Goal: Task Accomplishment & Management: Use online tool/utility

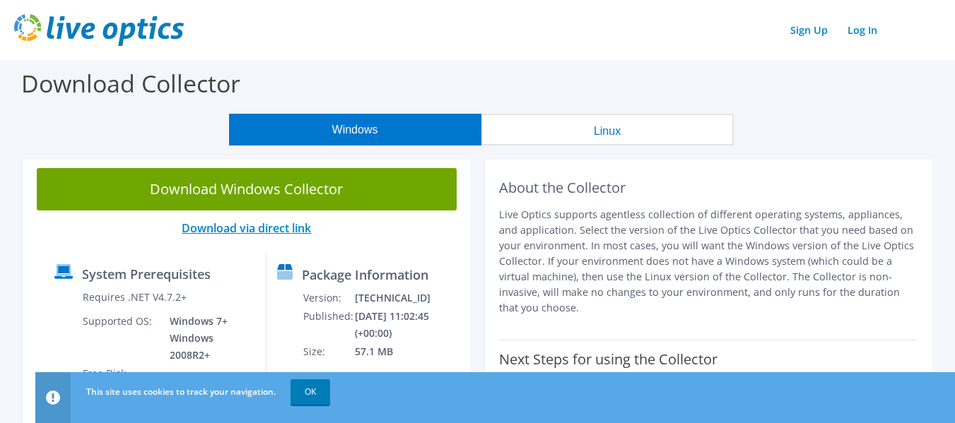
click at [264, 228] on link "Download via direct link" at bounding box center [246, 229] width 129 height 16
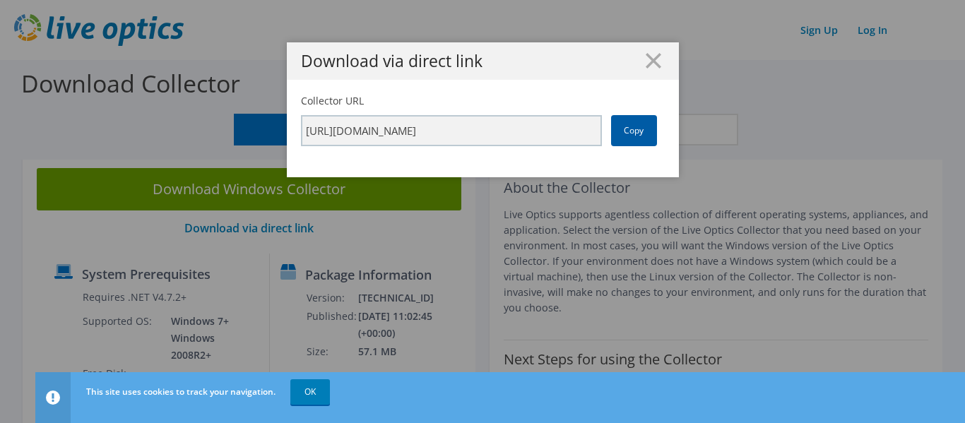
click at [621, 129] on link "Copy" at bounding box center [634, 130] width 46 height 31
click at [652, 61] on icon at bounding box center [654, 61] width 16 height 16
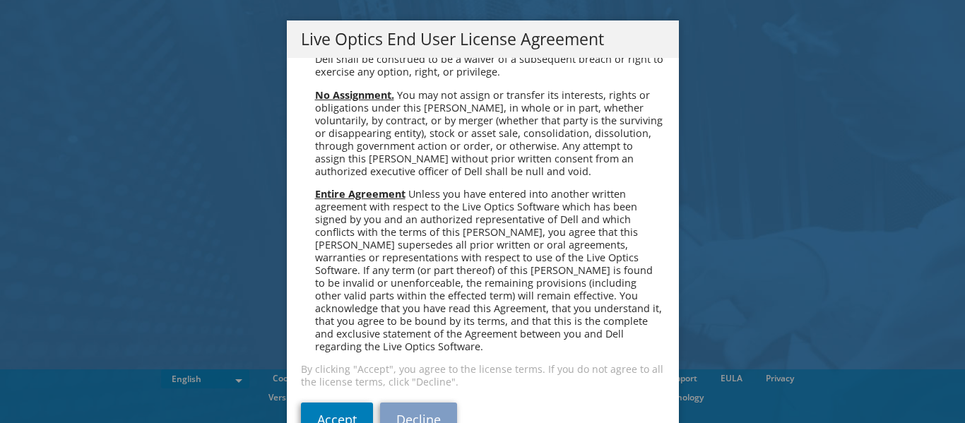
scroll to position [34, 0]
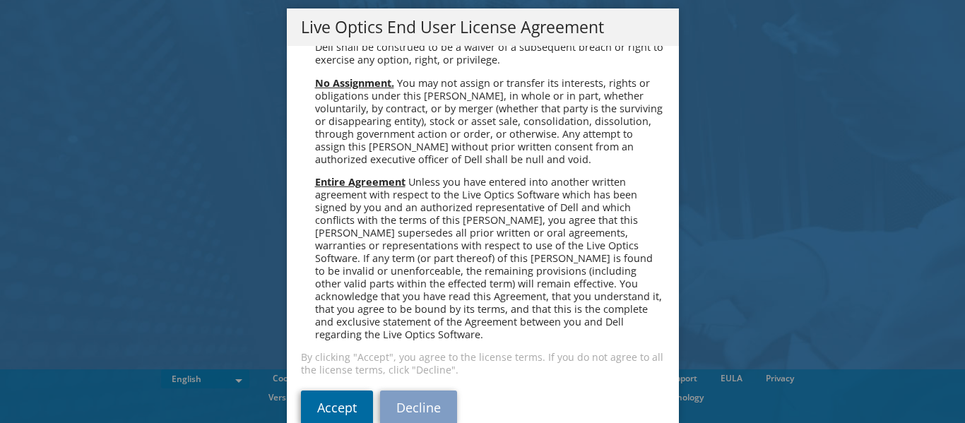
click at [336, 391] on link "Accept" at bounding box center [337, 408] width 72 height 34
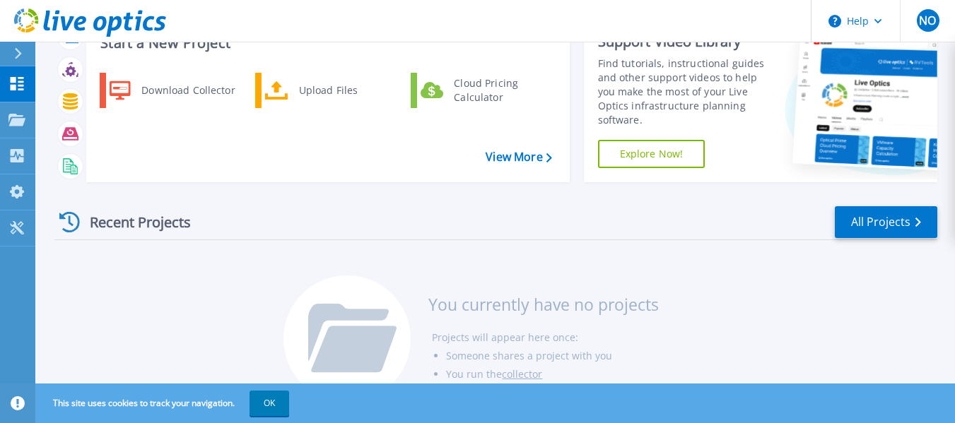
scroll to position [20, 0]
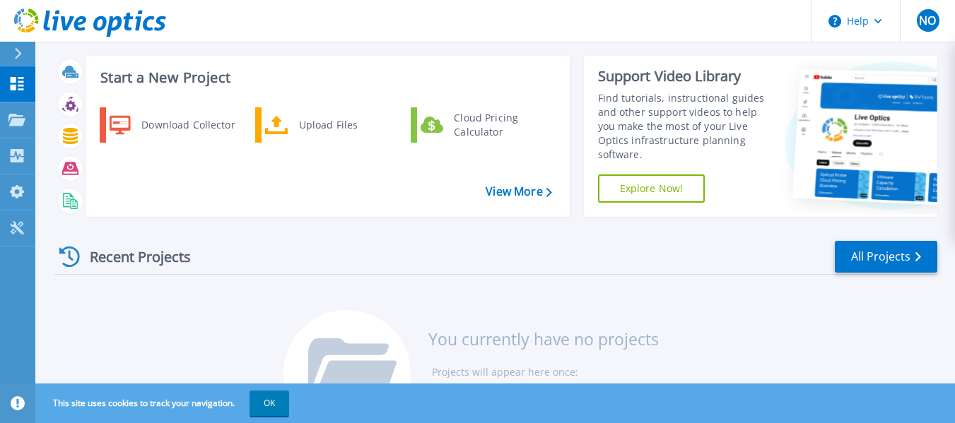
drag, startPoint x: 471, startPoint y: 64, endPoint x: 613, endPoint y: 56, distance: 141.6
click at [471, 64] on div "Start a New Project Download Collector Upload Files Cloud Pricing Calculator Vi…" at bounding box center [327, 136] width 483 height 161
click at [60, 124] on p "Projects" at bounding box center [55, 120] width 37 height 37
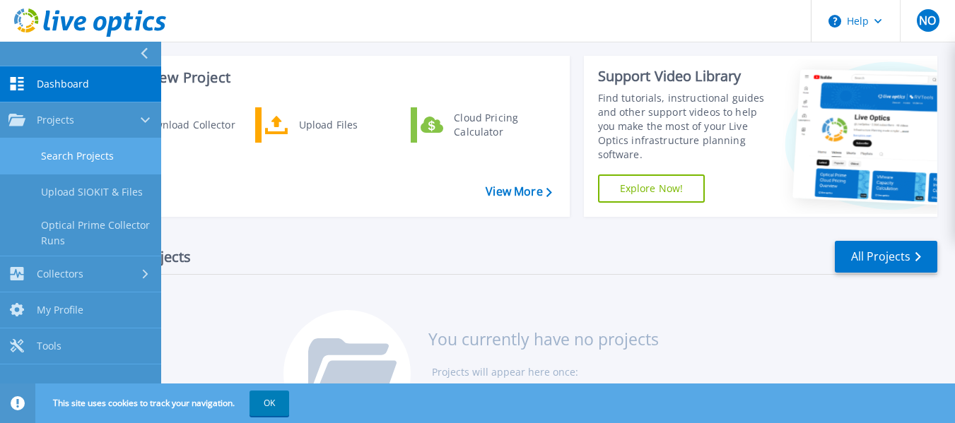
click at [102, 156] on link "Search Projects" at bounding box center [80, 157] width 161 height 36
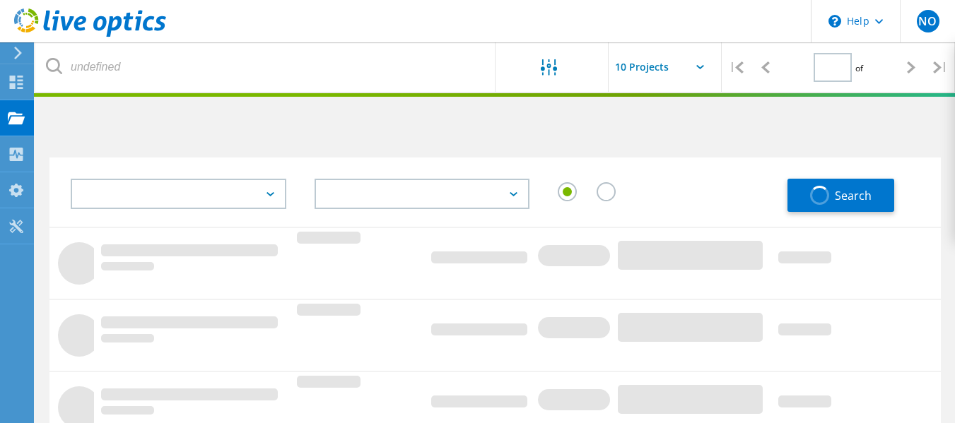
type input "1"
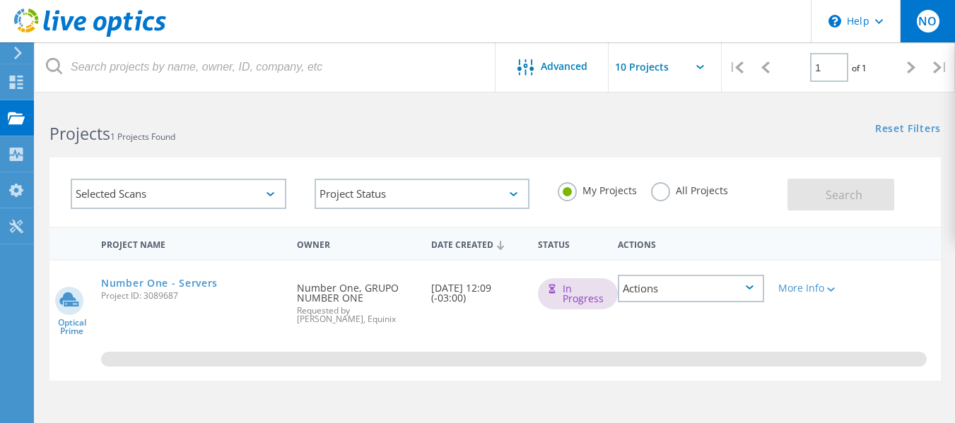
click at [924, 12] on div "NO" at bounding box center [928, 21] width 23 height 23
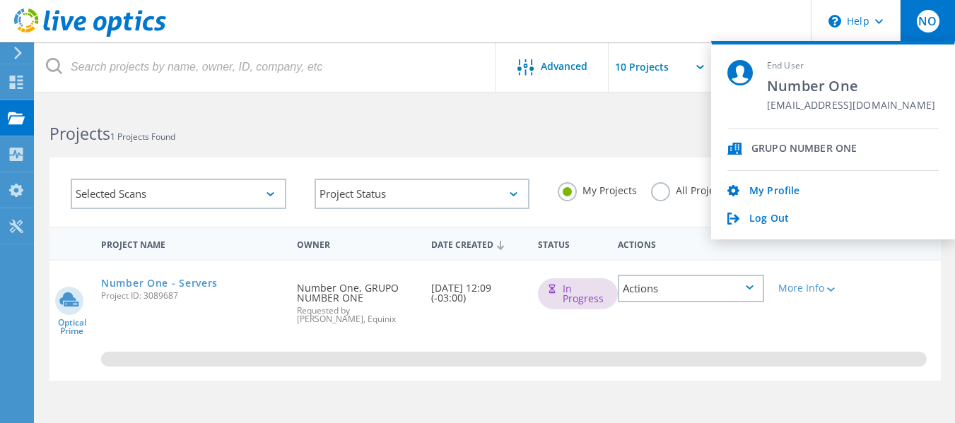
click at [264, 141] on h2 "Projects 1 Projects Found" at bounding box center [264, 133] width 431 height 23
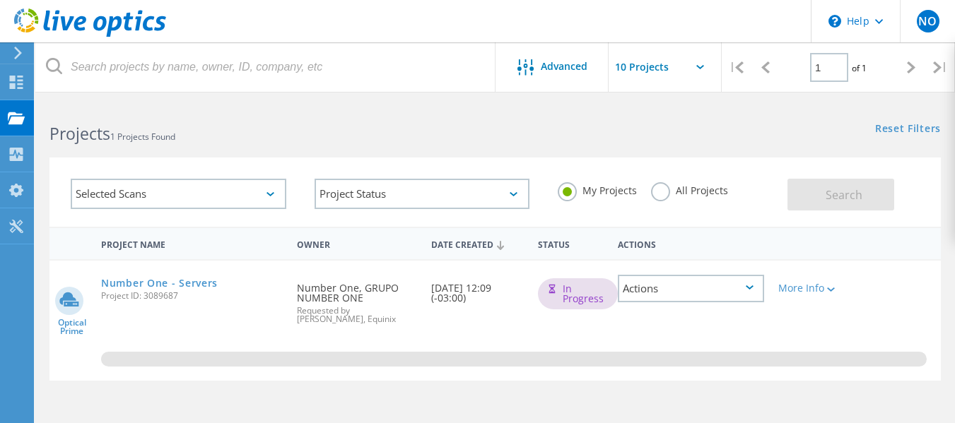
drag, startPoint x: 433, startPoint y: 283, endPoint x: 531, endPoint y: 313, distance: 102.8
click at [519, 303] on div "Optical Prime Number One - Servers Project ID: 3089687 Requested By Number One,…" at bounding box center [494, 321] width 891 height 120
click at [824, 293] on lo-svg-helper at bounding box center [829, 289] width 11 height 12
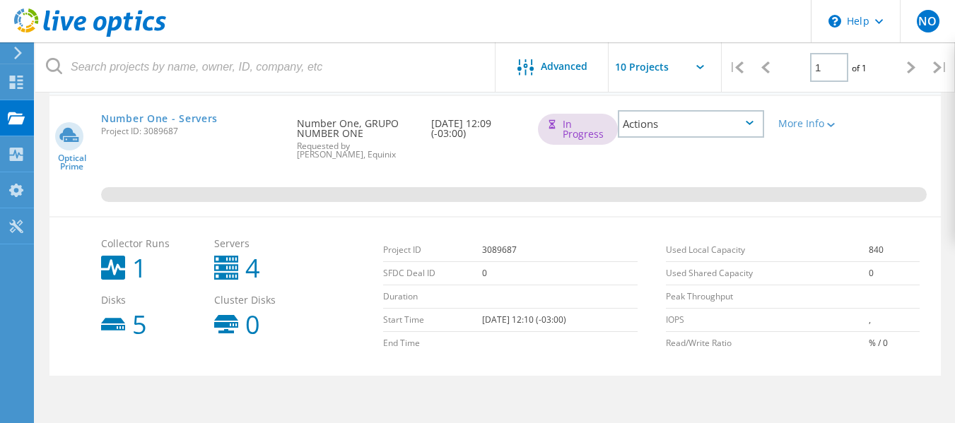
scroll to position [141, 0]
